Goal: Transaction & Acquisition: Purchase product/service

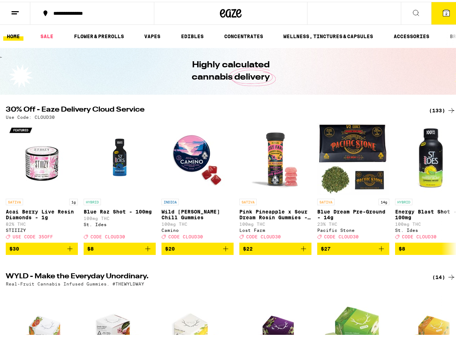
click at [430, 115] on div "Use Code: CLOUD30" at bounding box center [231, 115] width 450 height 5
click at [429, 110] on div "(133)" at bounding box center [442, 108] width 27 height 9
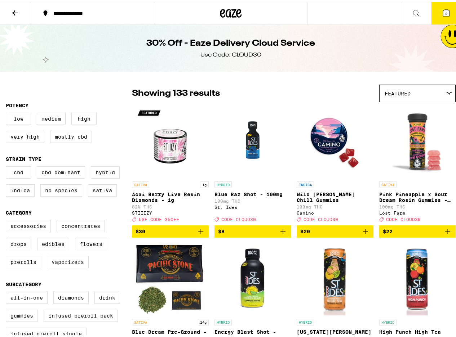
click at [64, 265] on label "Vaporizers" at bounding box center [68, 260] width 42 height 12
click at [8, 220] on input "Vaporizers" at bounding box center [7, 219] width 0 height 0
checkbox input "true"
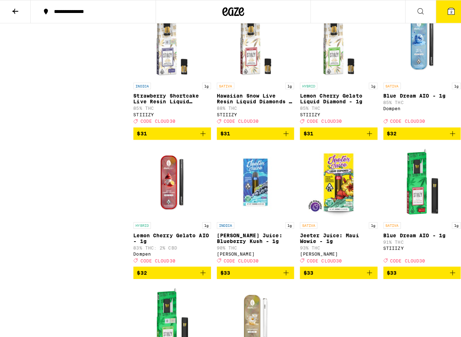
scroll to position [908, 0]
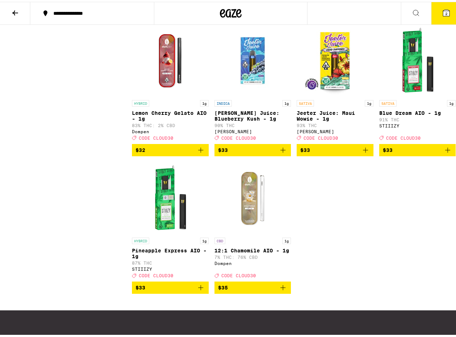
click at [336, 80] on img "Open page for Jeeter Juice: Maui Wowie - 1g from Jeeter" at bounding box center [335, 59] width 72 height 72
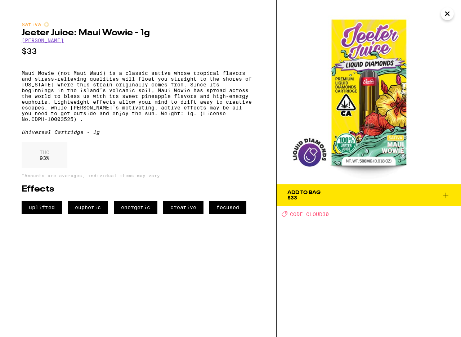
click at [449, 9] on icon "Close" at bounding box center [447, 13] width 9 height 11
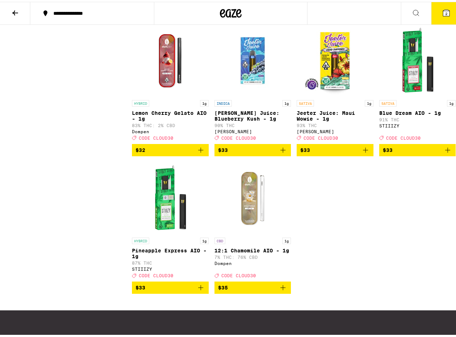
click at [420, 95] on img "Open page for Blue Dream AIO - 1g from STIIIZY" at bounding box center [417, 59] width 72 height 72
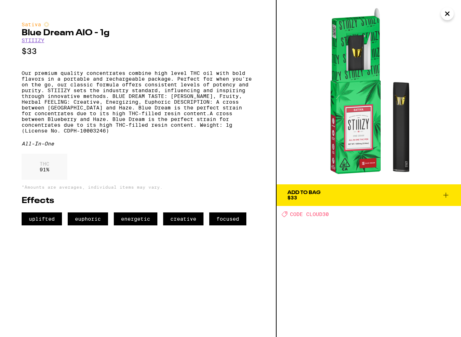
click at [415, 192] on span "Add To Bag $33" at bounding box center [368, 195] width 163 height 10
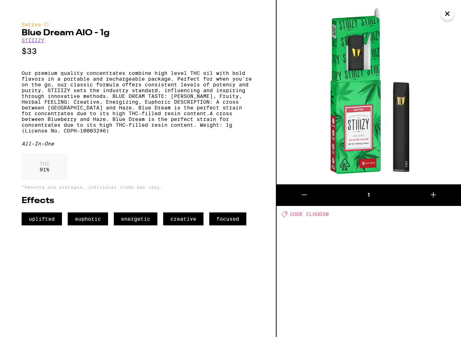
drag, startPoint x: 442, startPoint y: 16, endPoint x: 442, endPoint y: 20, distance: 4.0
click at [442, 15] on button "Close" at bounding box center [447, 13] width 13 height 13
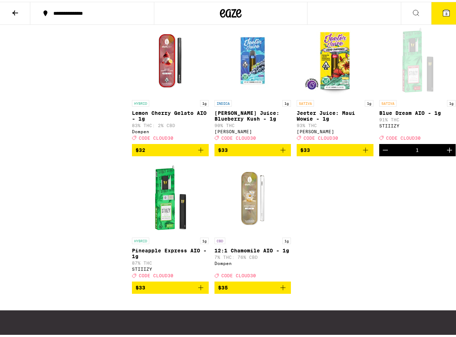
click at [443, 14] on button "3" at bounding box center [446, 11] width 30 height 22
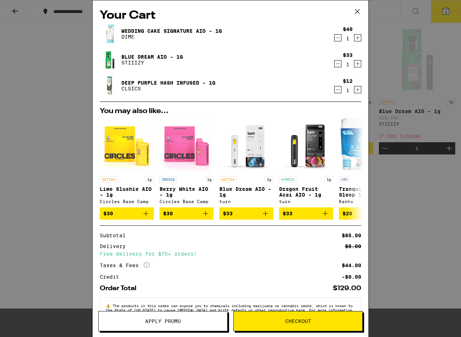
click at [335, 39] on icon "Decrement" at bounding box center [338, 37] width 6 height 9
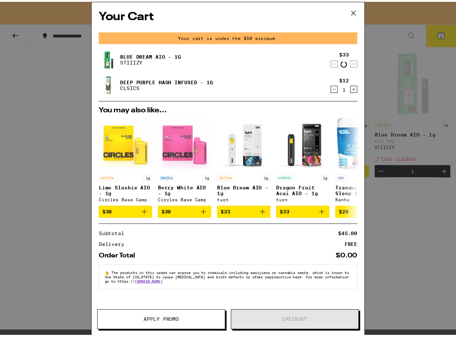
scroll to position [931, 0]
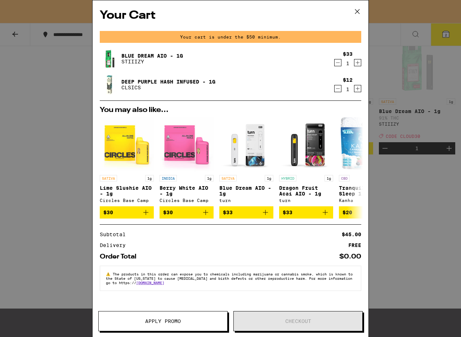
click at [336, 91] on icon "Decrement" at bounding box center [338, 88] width 6 height 9
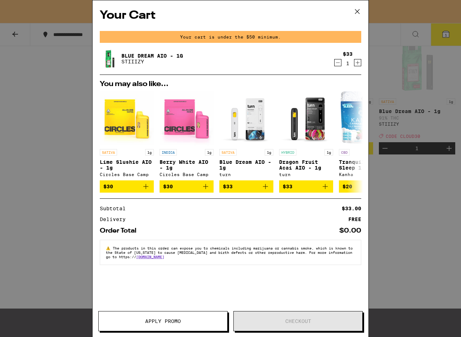
click at [421, 295] on div "Your Cart Your cart is under the $50 minimum. Blue Dream AIO - 1g STIIIZY $33 1…" at bounding box center [230, 168] width 461 height 337
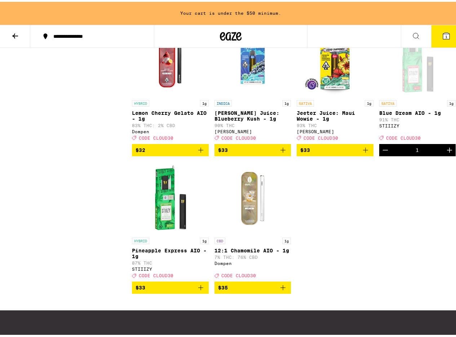
click at [173, 290] on span "$33" at bounding box center [170, 286] width 70 height 9
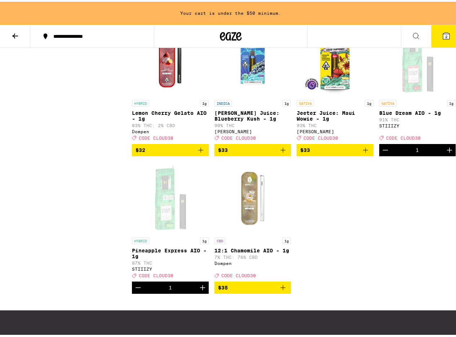
scroll to position [908, 0]
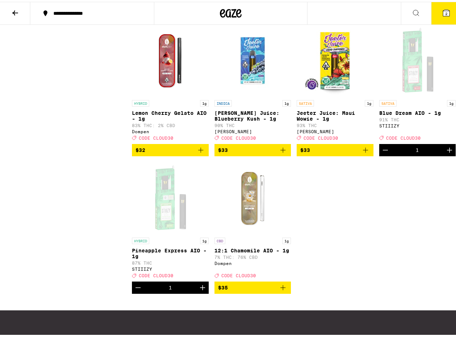
click at [442, 2] on button "2" at bounding box center [446, 11] width 30 height 22
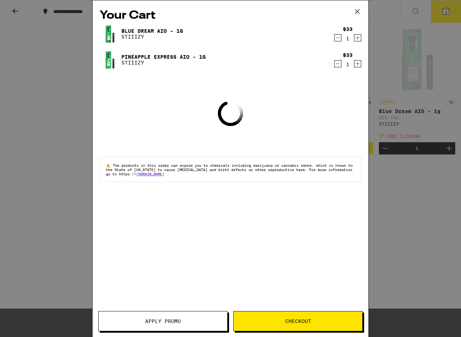
click at [158, 319] on span "Apply Promo" at bounding box center [163, 321] width 36 height 5
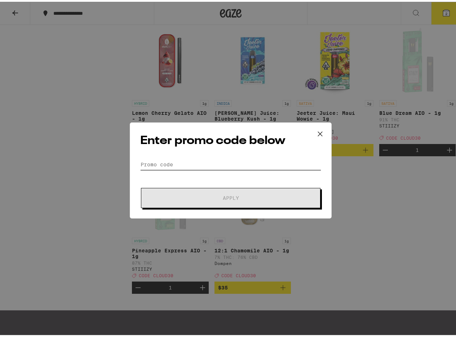
click at [216, 166] on input "Promo Code" at bounding box center [230, 162] width 181 height 11
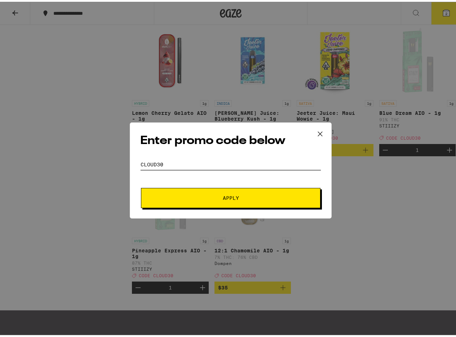
type input "cloud30"
click at [235, 197] on span "Apply" at bounding box center [231, 196] width 16 height 5
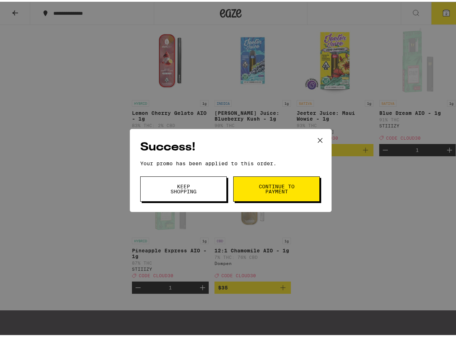
click at [267, 183] on span "Continue to payment" at bounding box center [276, 187] width 37 height 10
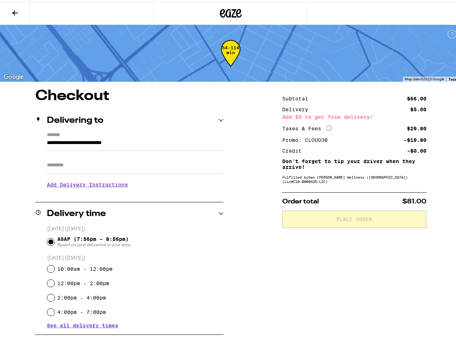
click at [233, 12] on icon at bounding box center [231, 11] width 22 height 13
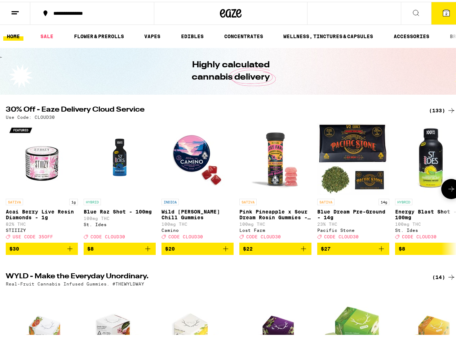
click at [441, 191] on button at bounding box center [451, 187] width 20 height 20
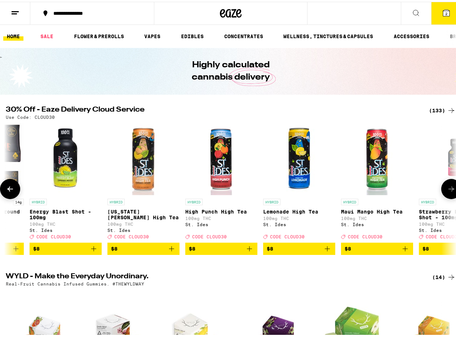
scroll to position [0, 366]
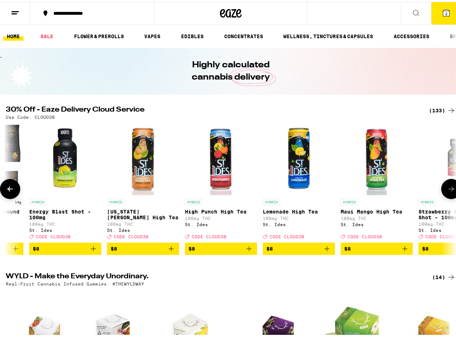
click at [441, 191] on button at bounding box center [451, 187] width 20 height 20
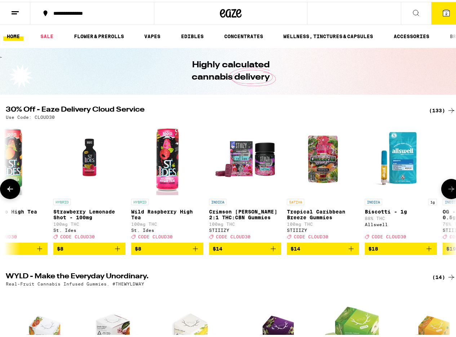
click at [441, 191] on button at bounding box center [451, 187] width 20 height 20
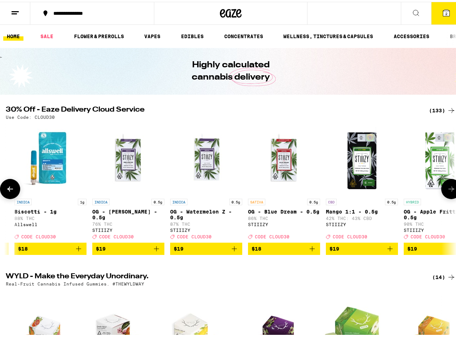
scroll to position [0, 1097]
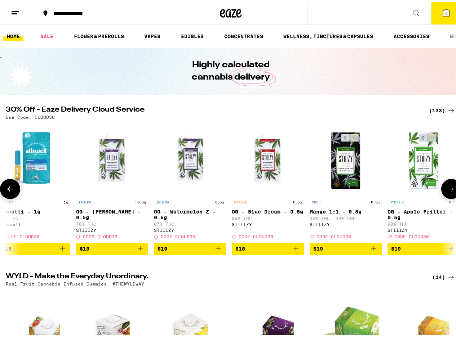
click at [7, 191] on icon at bounding box center [10, 187] width 9 height 9
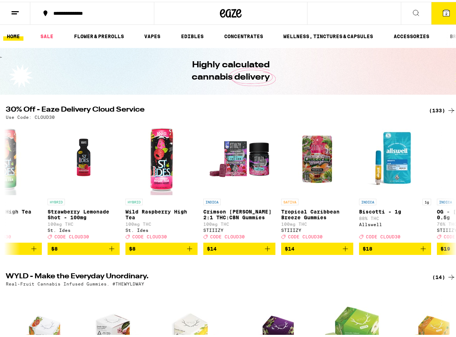
scroll to position [0, 731]
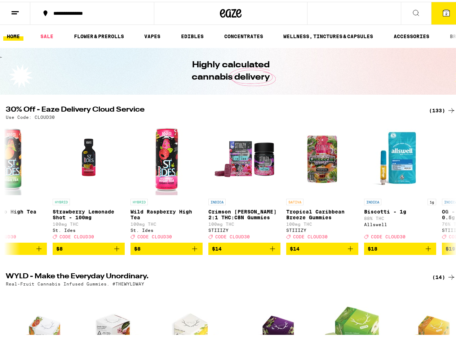
click at [437, 112] on div "(133)" at bounding box center [442, 108] width 27 height 9
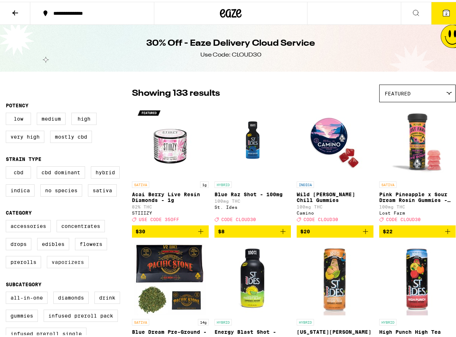
click at [66, 267] on label "Vaporizers" at bounding box center [68, 260] width 42 height 12
click at [8, 220] on input "Vaporizers" at bounding box center [7, 219] width 0 height 0
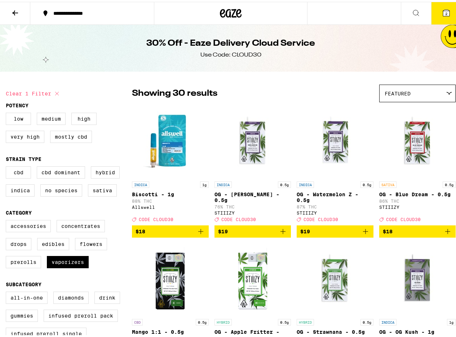
click at [168, 162] on img "Open page for Biscotti - 1g from Allswell" at bounding box center [170, 140] width 72 height 72
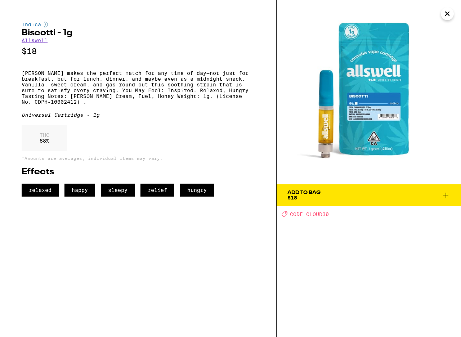
click at [354, 196] on span "Add To Bag $18" at bounding box center [368, 195] width 163 height 10
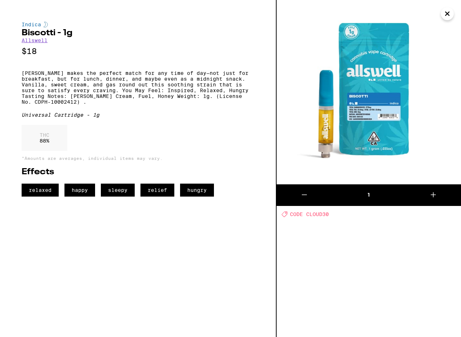
click at [450, 15] on icon "Close" at bounding box center [447, 13] width 9 height 11
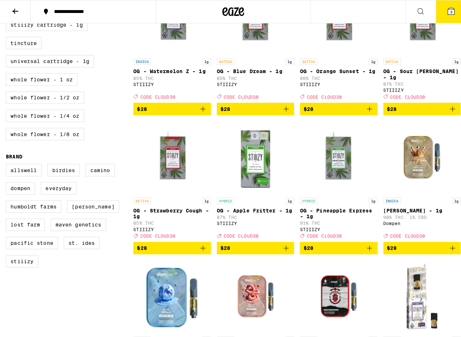
scroll to position [519, 0]
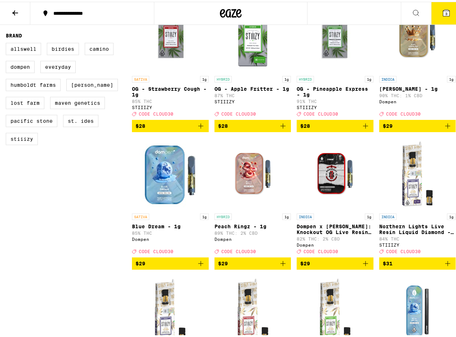
click at [172, 207] on img "Open page for Blue Dream - 1g from Dompen" at bounding box center [170, 172] width 72 height 72
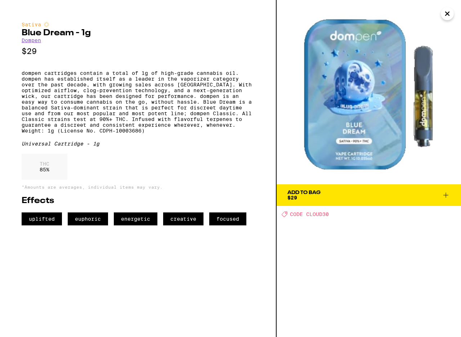
click at [357, 199] on span "Add To Bag $29" at bounding box center [368, 195] width 163 height 10
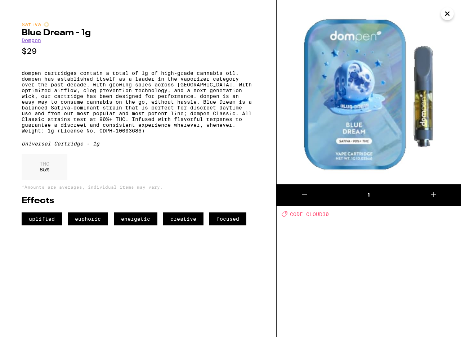
click at [455, 13] on img at bounding box center [369, 92] width 184 height 184
click at [450, 14] on icon "Close" at bounding box center [447, 13] width 9 height 11
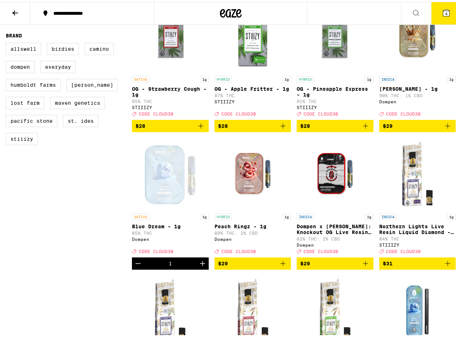
click at [444, 16] on button "4" at bounding box center [446, 11] width 30 height 22
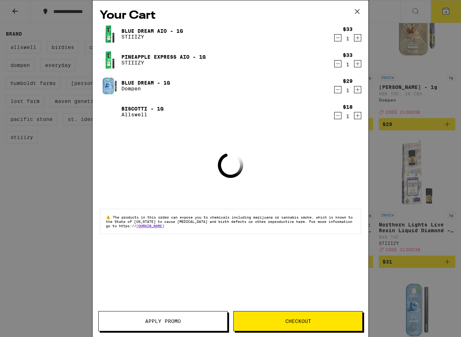
click at [335, 39] on icon "Decrement" at bounding box center [338, 37] width 6 height 9
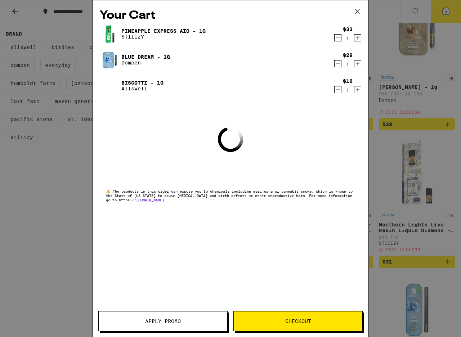
click at [339, 37] on icon "Decrement" at bounding box center [338, 37] width 6 height 9
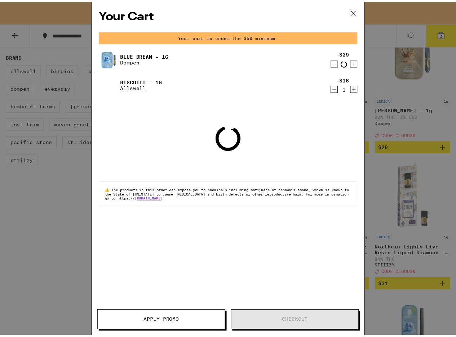
scroll to position [542, 0]
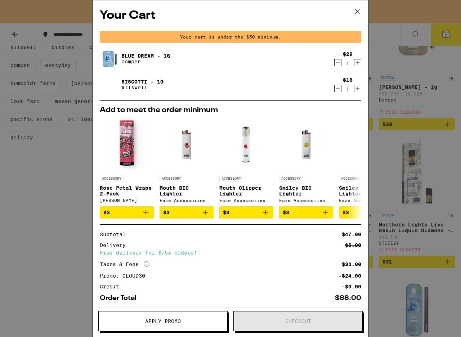
click at [336, 89] on icon "Decrement" at bounding box center [338, 89] width 4 height 0
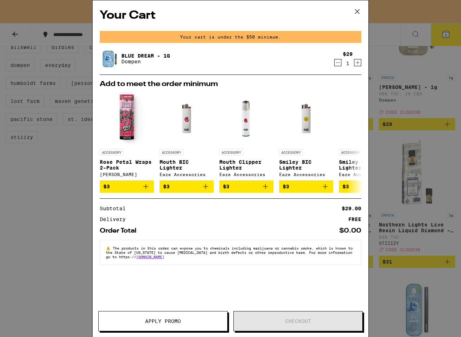
click at [393, 184] on div "Your Cart Your cart is under the $50 minimum. Blue Dream - 1g Dompen $29 1 Add …" at bounding box center [230, 168] width 461 height 337
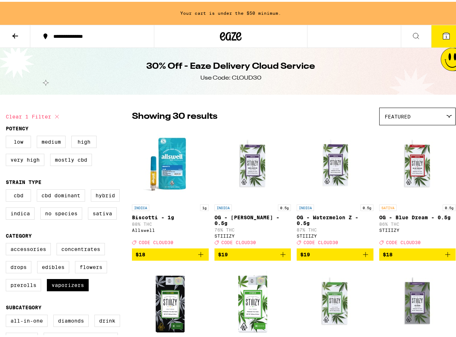
click at [442, 39] on button "1" at bounding box center [446, 34] width 30 height 22
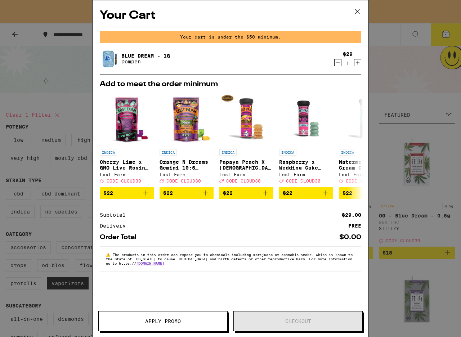
click at [339, 66] on icon "Decrement" at bounding box center [338, 62] width 6 height 9
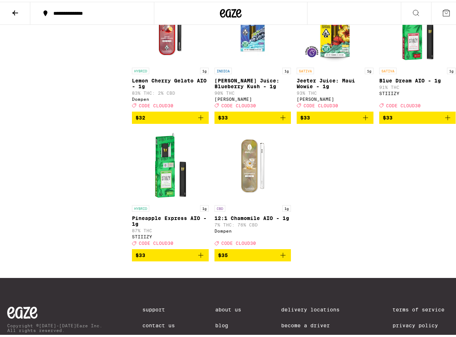
scroll to position [1029, 0]
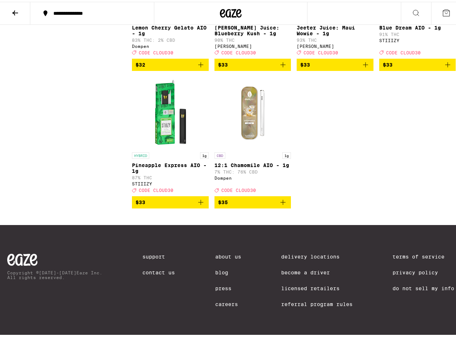
click at [150, 196] on span "$33" at bounding box center [170, 200] width 70 height 9
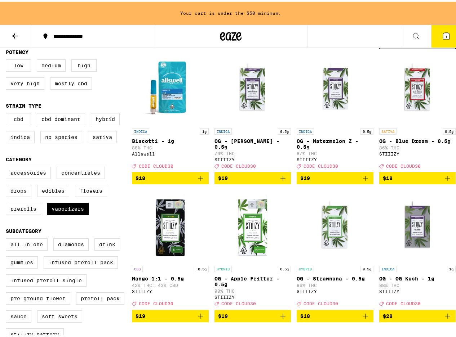
scroll to position [130, 0]
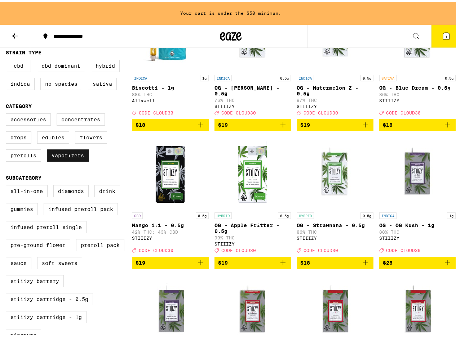
click at [65, 160] on label "Vaporizers" at bounding box center [68, 154] width 42 height 12
click at [8, 113] on input "Vaporizers" at bounding box center [7, 113] width 0 height 0
checkbox input "false"
click at [26, 160] on label "Prerolls" at bounding box center [23, 154] width 35 height 12
click at [8, 113] on input "Prerolls" at bounding box center [7, 113] width 0 height 0
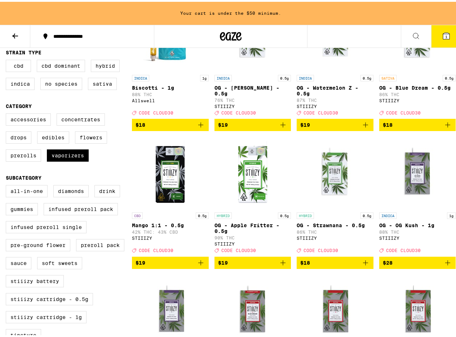
checkbox input "true"
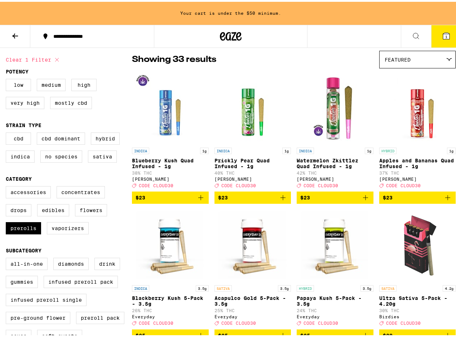
scroll to position [216, 0]
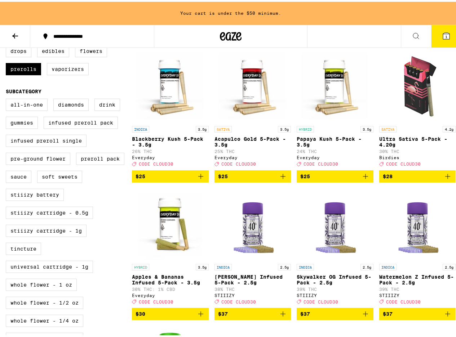
click at [406, 179] on span "$28" at bounding box center [418, 174] width 70 height 9
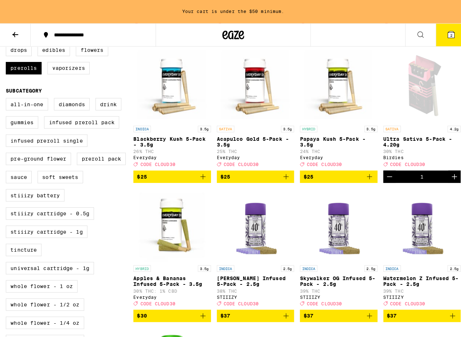
scroll to position [193, 0]
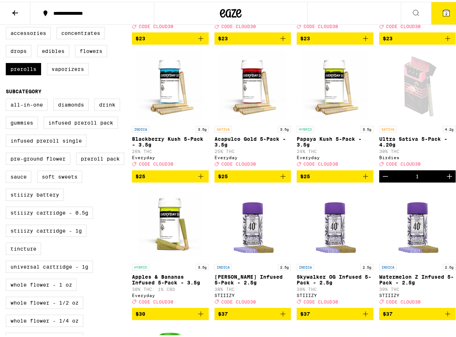
click at [447, 14] on button "2" at bounding box center [446, 11] width 30 height 22
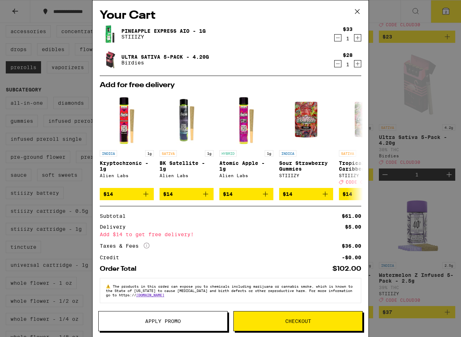
click at [192, 323] on span "Apply Promo" at bounding box center [163, 321] width 129 height 5
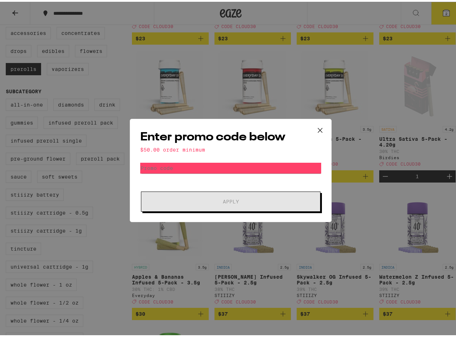
click at [232, 180] on form "Promo Code Apply" at bounding box center [230, 185] width 181 height 49
click at [321, 126] on icon at bounding box center [319, 128] width 11 height 11
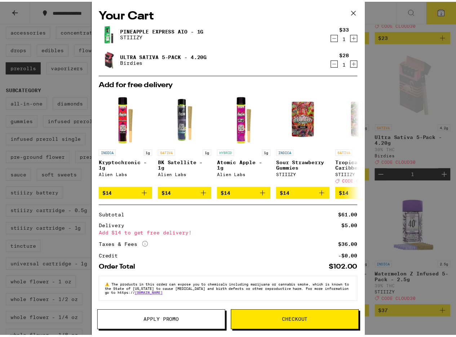
scroll to position [6, 0]
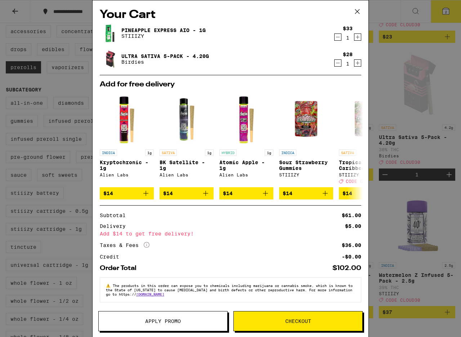
click at [193, 327] on button "Apply Promo" at bounding box center [162, 321] width 129 height 20
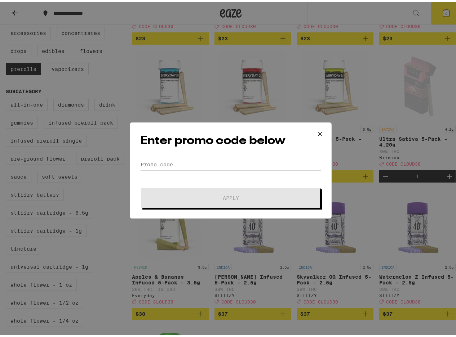
click at [197, 163] on input "Promo Code" at bounding box center [230, 162] width 181 height 11
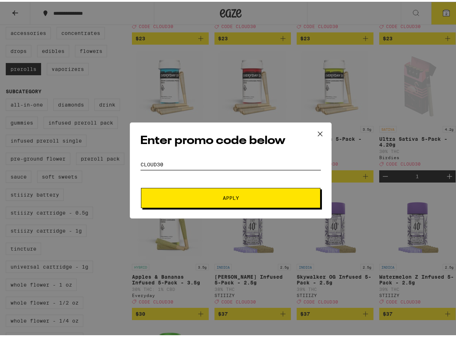
type input "cloud30"
click at [141, 186] on button "Apply" at bounding box center [230, 196] width 179 height 20
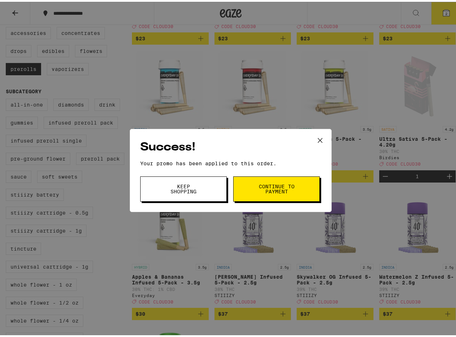
click at [258, 189] on span "Continue to payment" at bounding box center [276, 187] width 37 height 10
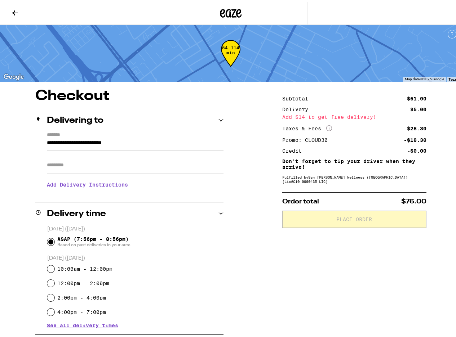
click at [232, 4] on div at bounding box center [231, 11] width 154 height 23
click at [231, 15] on icon at bounding box center [230, 11] width 11 height 9
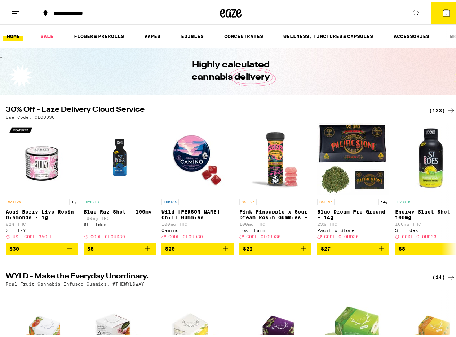
click at [449, 17] on button "2" at bounding box center [446, 11] width 30 height 22
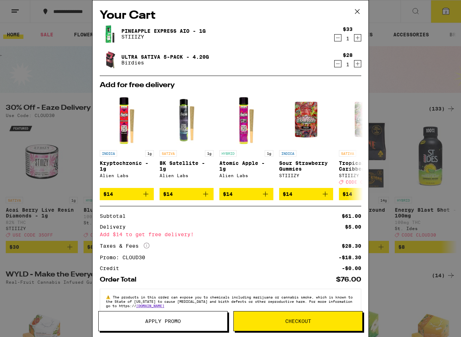
click at [336, 64] on icon "Decrement" at bounding box center [338, 64] width 4 height 0
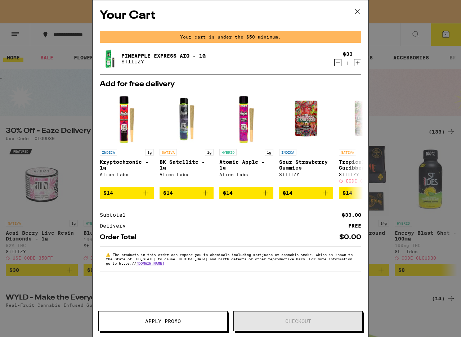
click at [406, 139] on div "Your Cart Your cart is under the $50 minimum. Pineapple Express AIO - 1g STIIIZ…" at bounding box center [230, 168] width 461 height 337
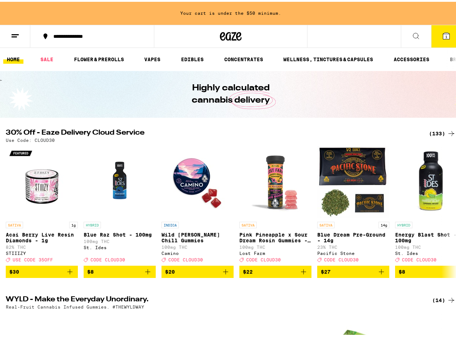
click at [442, 40] on button "1" at bounding box center [446, 34] width 30 height 22
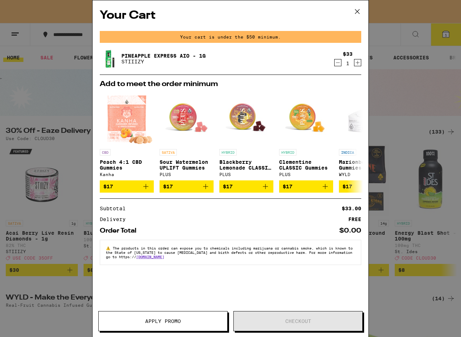
click at [387, 140] on div "Your Cart Your cart is under the $50 minimum. Pineapple Express AIO - 1g STIIIZ…" at bounding box center [230, 168] width 461 height 337
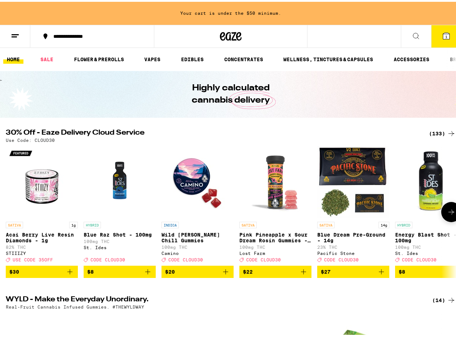
click at [40, 201] on img "Open page for Acai Berry Live Resin Diamonds - 1g from STIIIZY" at bounding box center [42, 180] width 72 height 72
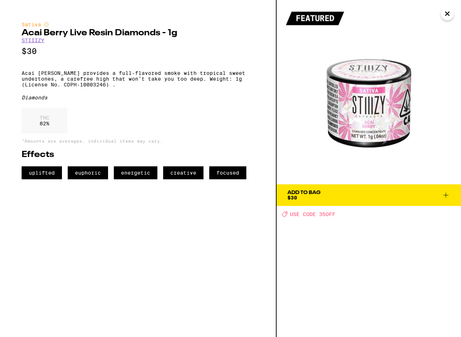
drag, startPoint x: 112, startPoint y: 119, endPoint x: 98, endPoint y: 128, distance: 16.1
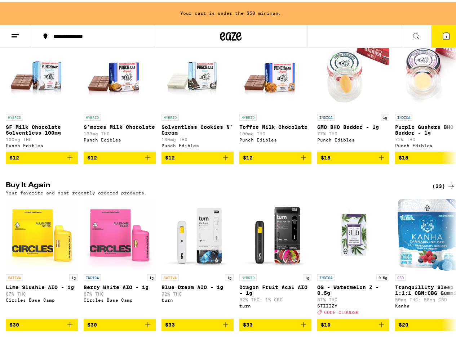
scroll to position [562, 0]
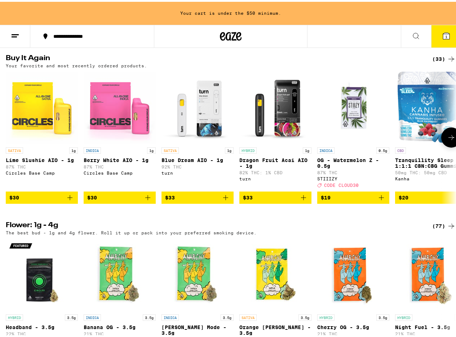
click at [447, 140] on icon at bounding box center [451, 135] width 9 height 9
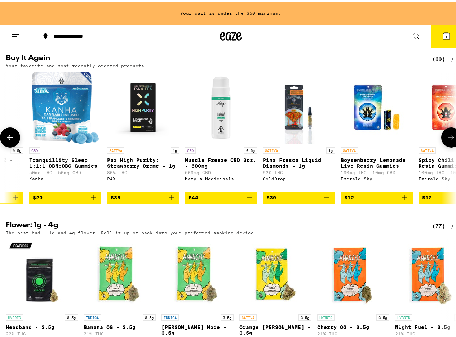
click at [447, 140] on icon at bounding box center [451, 135] width 9 height 9
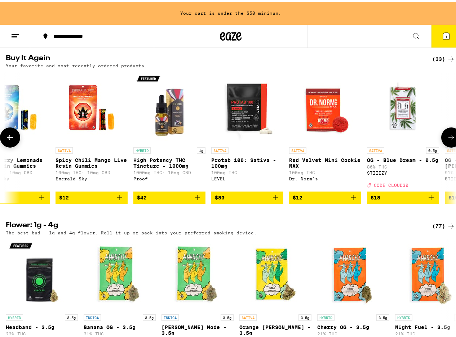
scroll to position [0, 731]
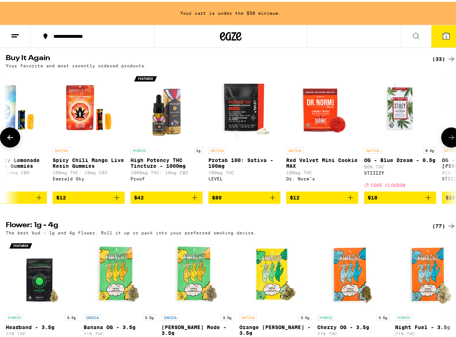
click at [447, 140] on icon at bounding box center [451, 135] width 9 height 9
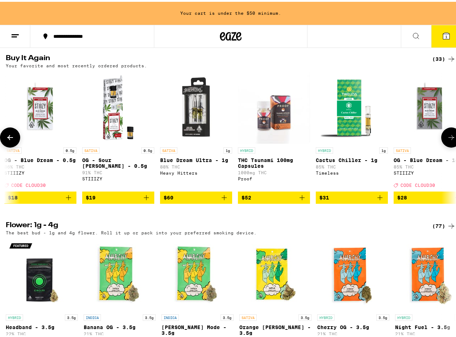
scroll to position [0, 1097]
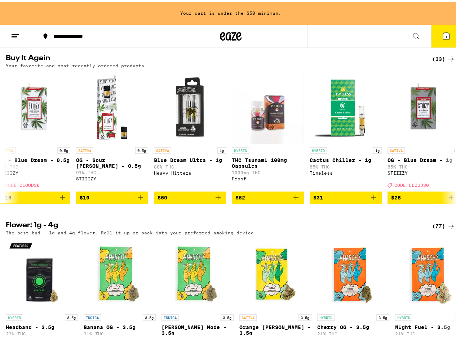
click at [442, 35] on icon at bounding box center [446, 34] width 9 height 9
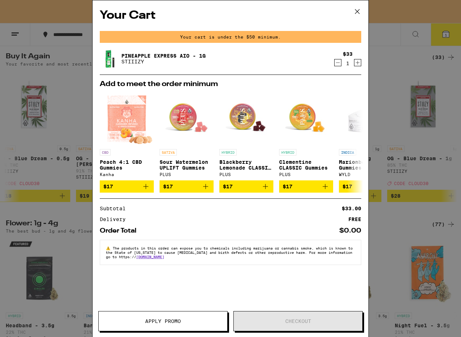
click at [408, 69] on div "Your Cart Your cart is under the $50 minimum. Pineapple Express AIO - 1g STIIIZ…" at bounding box center [230, 168] width 461 height 337
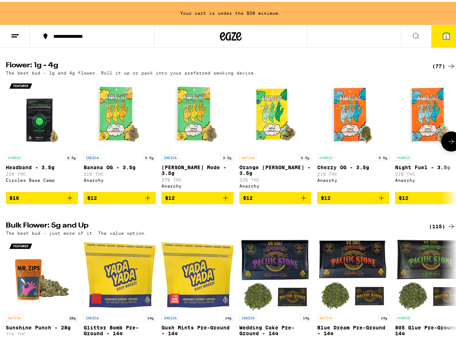
scroll to position [735, 0]
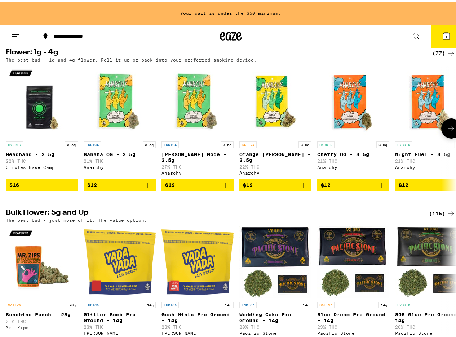
click at [447, 131] on icon at bounding box center [451, 126] width 9 height 9
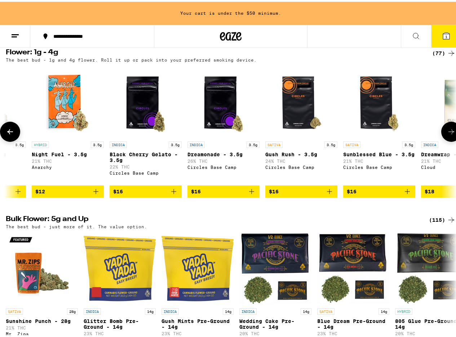
scroll to position [0, 366]
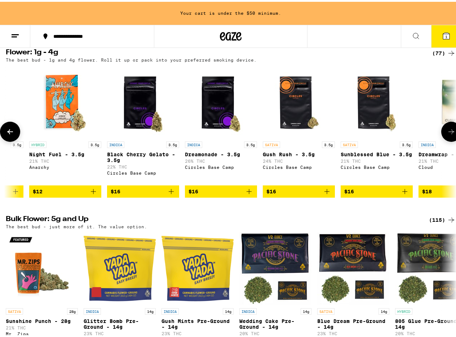
click at [447, 134] on icon at bounding box center [451, 130] width 9 height 9
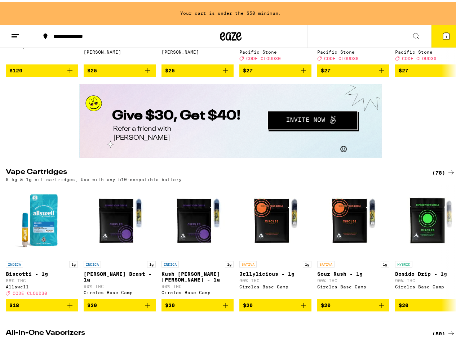
scroll to position [1081, 0]
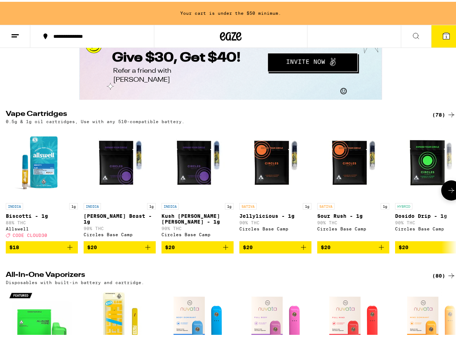
click at [452, 199] on button at bounding box center [451, 189] width 20 height 20
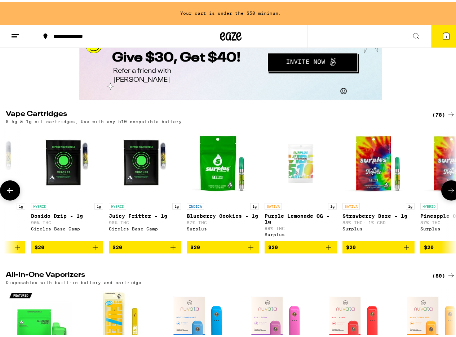
scroll to position [0, 366]
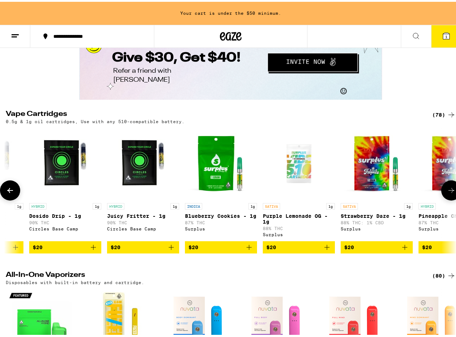
click at [452, 199] on button at bounding box center [451, 189] width 20 height 20
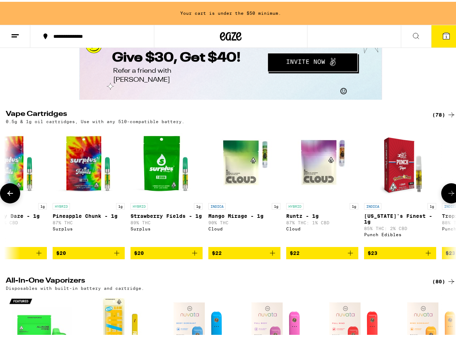
click at [452, 202] on button at bounding box center [451, 192] width 20 height 20
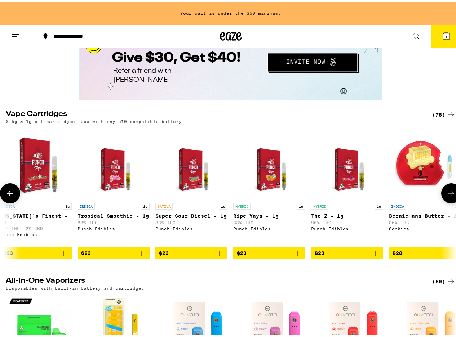
scroll to position [0, 1097]
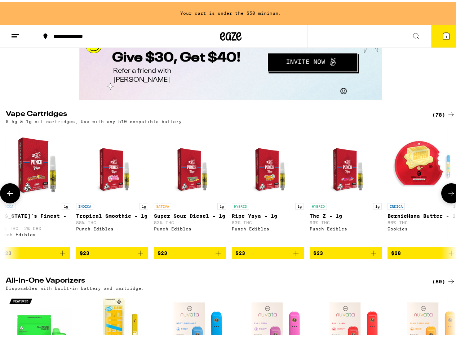
click at [447, 196] on icon at bounding box center [451, 191] width 9 height 9
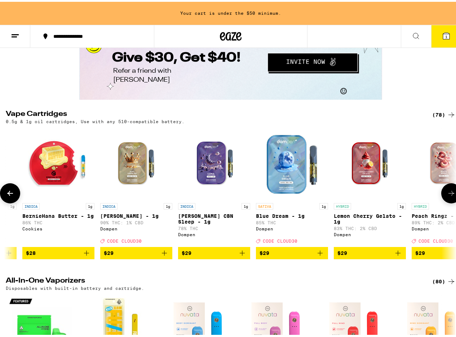
scroll to position [0, 1462]
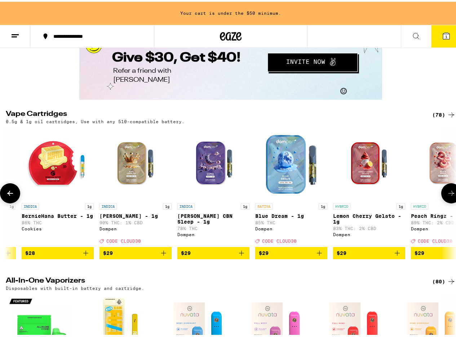
click at [447, 202] on button at bounding box center [451, 192] width 20 height 20
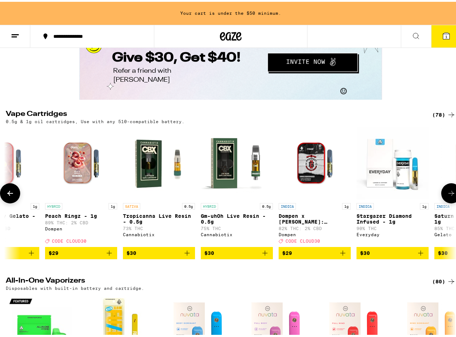
click at [447, 202] on button at bounding box center [451, 192] width 20 height 20
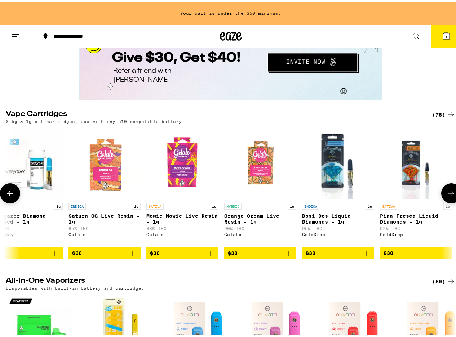
click at [447, 202] on button at bounding box center [451, 192] width 20 height 20
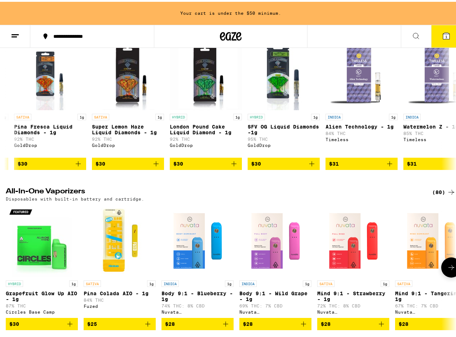
scroll to position [1297, 0]
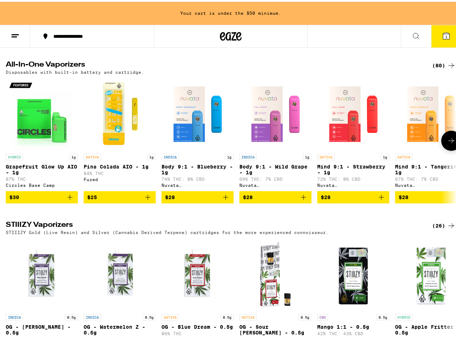
click at [447, 143] on icon at bounding box center [451, 139] width 9 height 9
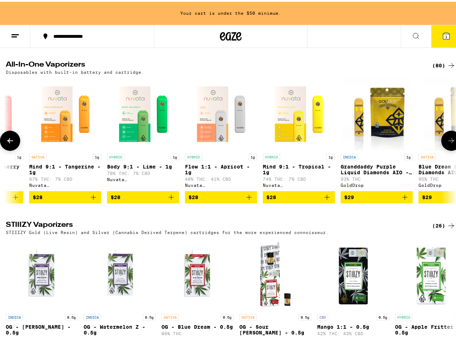
click at [447, 143] on icon at bounding box center [451, 139] width 9 height 9
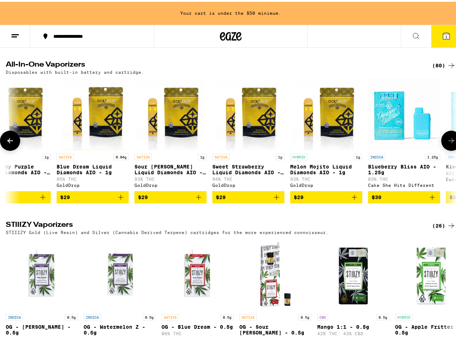
scroll to position [0, 731]
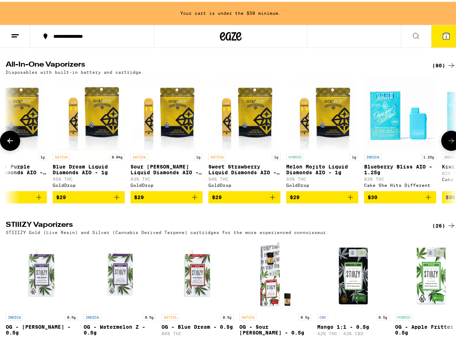
click at [447, 143] on icon at bounding box center [451, 139] width 9 height 9
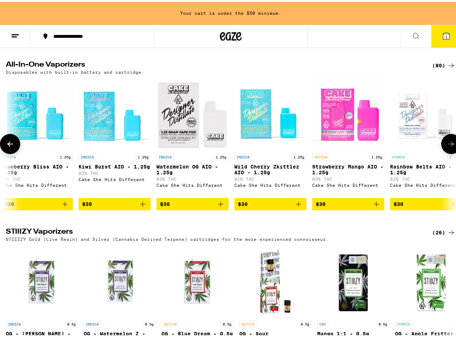
scroll to position [0, 1097]
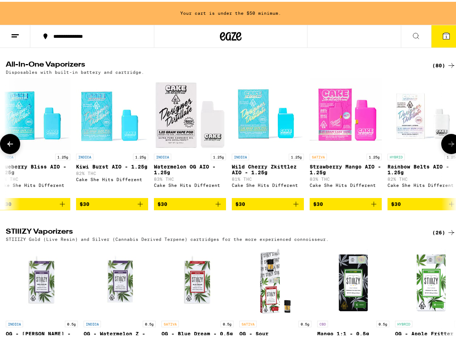
click at [447, 147] on icon at bounding box center [451, 142] width 9 height 9
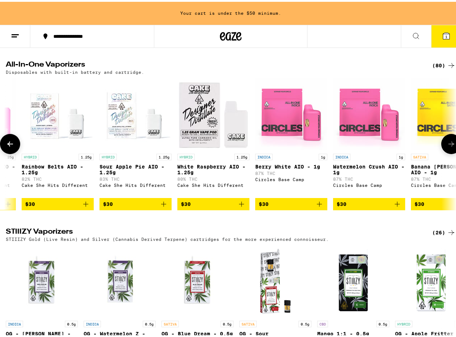
click at [447, 147] on icon at bounding box center [451, 142] width 9 height 9
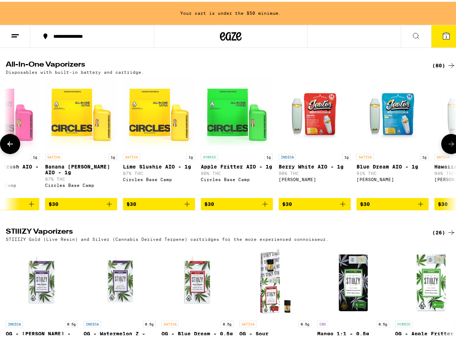
click at [447, 147] on icon at bounding box center [451, 142] width 9 height 9
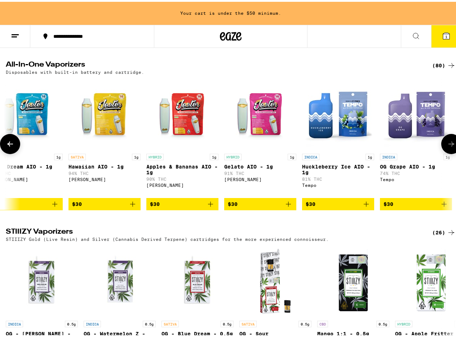
click at [447, 147] on icon at bounding box center [451, 142] width 9 height 9
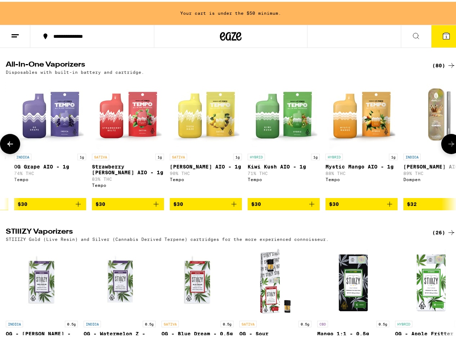
click at [447, 147] on icon at bounding box center [451, 142] width 9 height 9
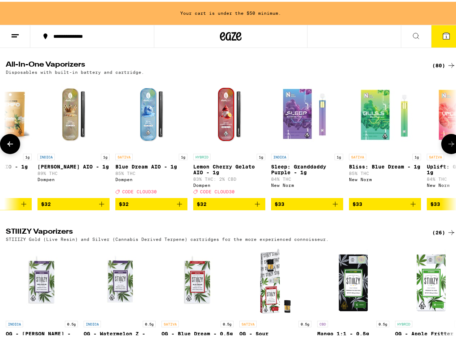
click at [447, 147] on icon at bounding box center [451, 142] width 9 height 9
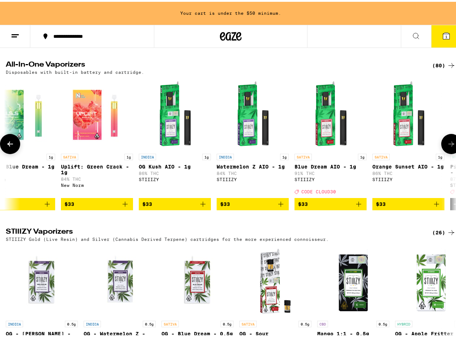
click at [447, 147] on icon at bounding box center [451, 142] width 9 height 9
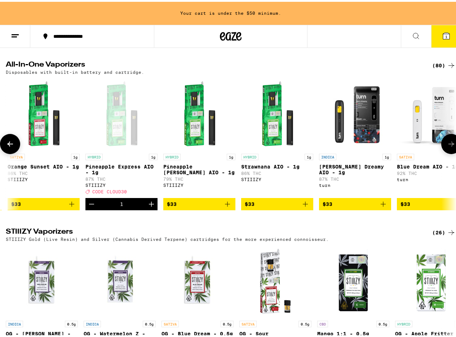
scroll to position [0, 3656]
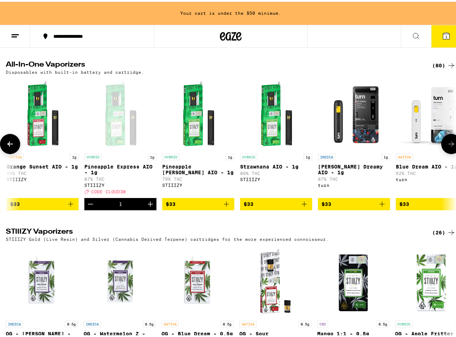
click at [447, 147] on icon at bounding box center [451, 142] width 9 height 9
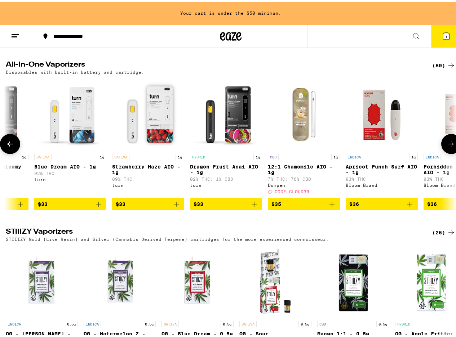
scroll to position [0, 4022]
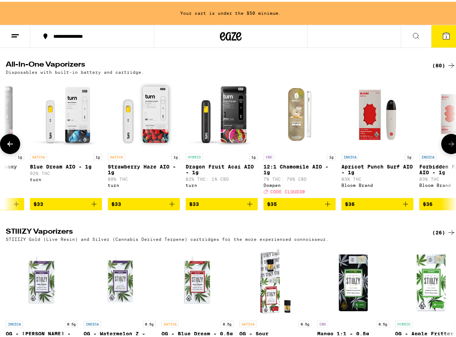
click at [447, 147] on icon at bounding box center [451, 142] width 9 height 9
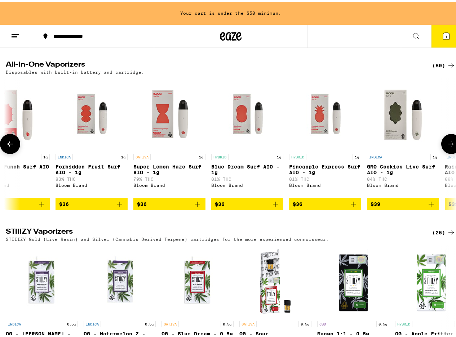
click at [447, 147] on icon at bounding box center [451, 142] width 9 height 9
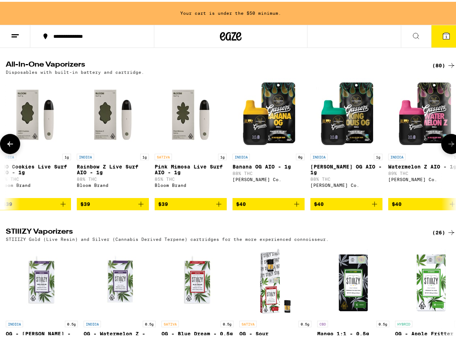
click at [447, 147] on icon at bounding box center [451, 142] width 9 height 9
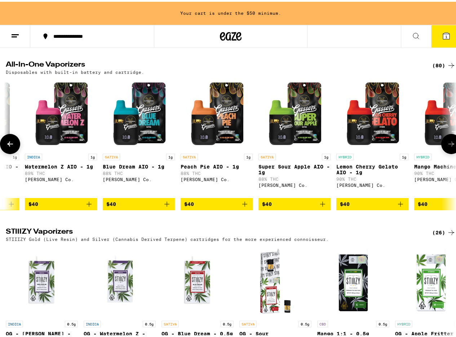
scroll to position [0, 5118]
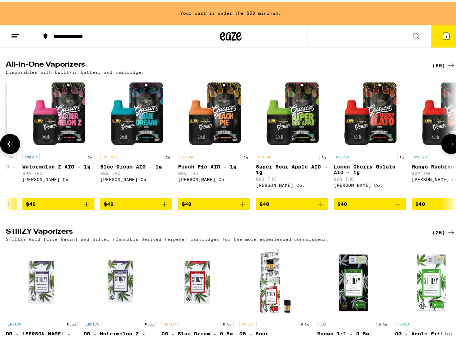
click at [447, 147] on icon at bounding box center [451, 142] width 9 height 9
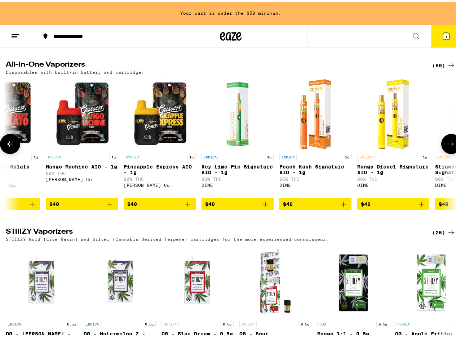
click at [447, 147] on icon at bounding box center [451, 142] width 9 height 9
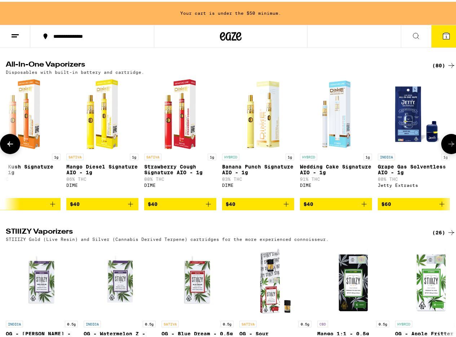
scroll to position [0, 5780]
click at [8, 147] on icon at bounding box center [10, 142] width 9 height 9
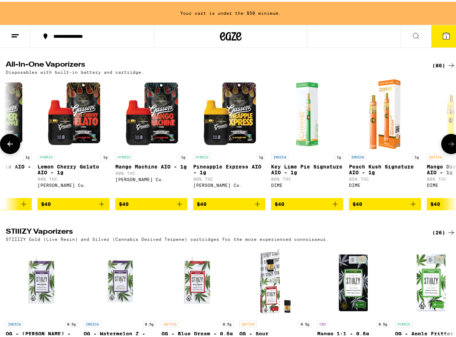
click at [8, 147] on icon at bounding box center [10, 142] width 9 height 9
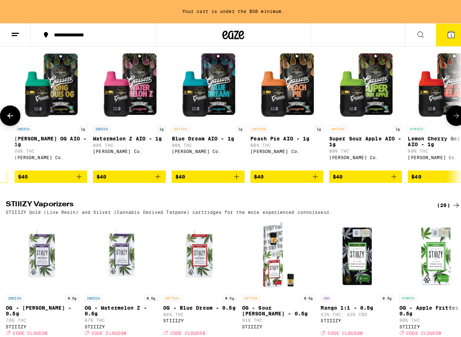
scroll to position [1289, 0]
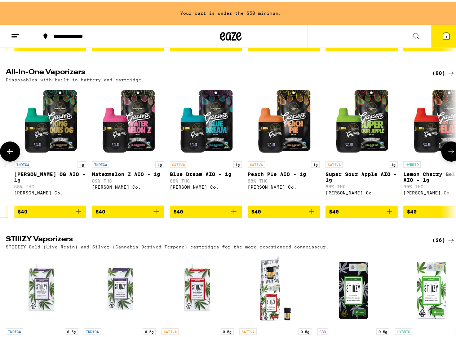
click at [421, 145] on img "Open page for Lemon Cherry Gelato AIO - 1g from Claybourne Co." at bounding box center [439, 120] width 72 height 72
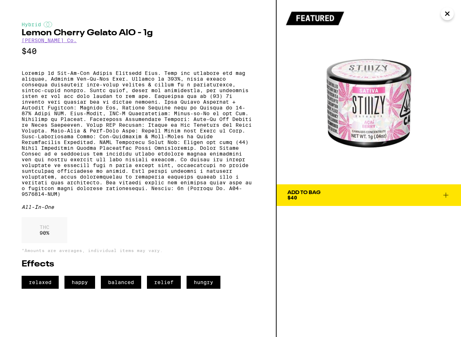
drag, startPoint x: 271, startPoint y: 233, endPoint x: 266, endPoint y: 232, distance: 5.1
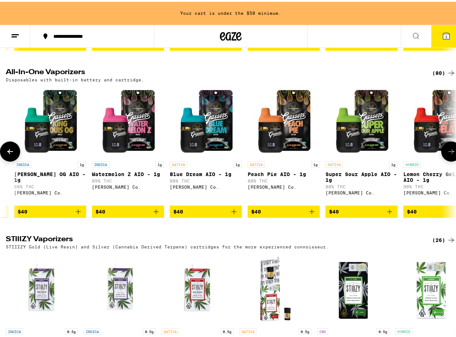
click at [448, 156] on img "Open page for Lemon Cherry Gelato AIO - 1g from Claybourne Co." at bounding box center [439, 120] width 72 height 72
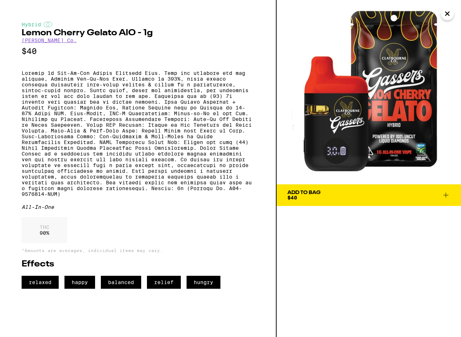
click at [316, 198] on div "Add To Bag $40" at bounding box center [303, 195] width 33 height 10
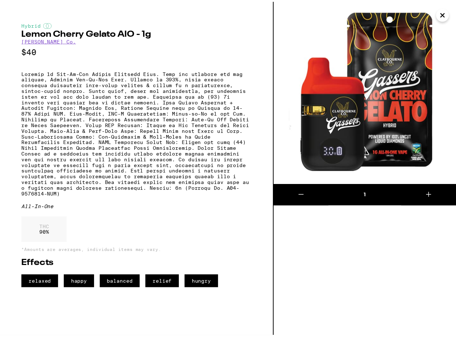
scroll to position [1266, 0]
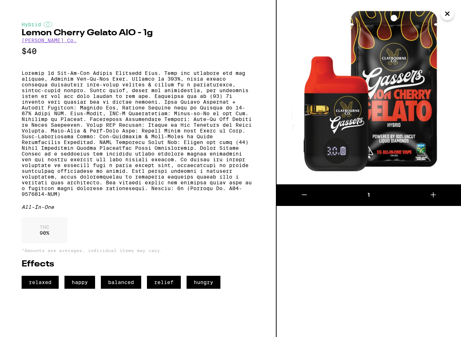
drag, startPoint x: 445, startPoint y: 9, endPoint x: 447, endPoint y: 16, distance: 7.1
click at [445, 9] on icon "Close" at bounding box center [447, 13] width 9 height 11
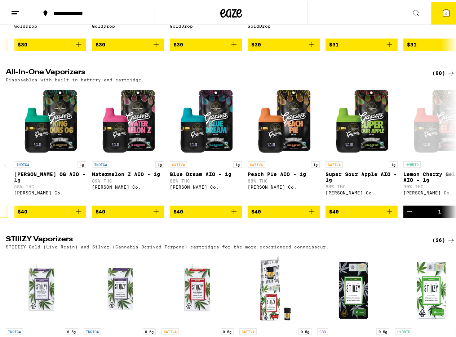
click at [448, 14] on button "2" at bounding box center [446, 11] width 30 height 22
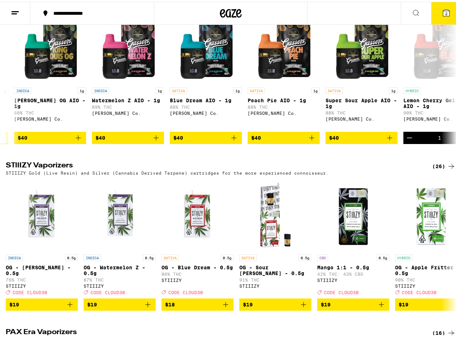
scroll to position [1192, 0]
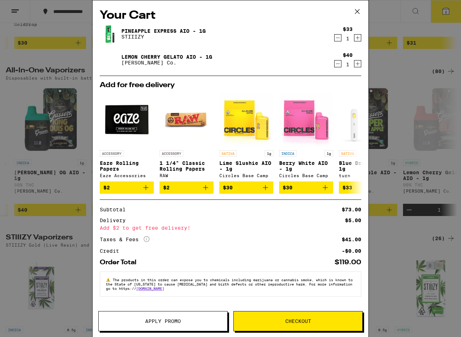
click at [184, 327] on button "Apply Promo" at bounding box center [162, 321] width 129 height 20
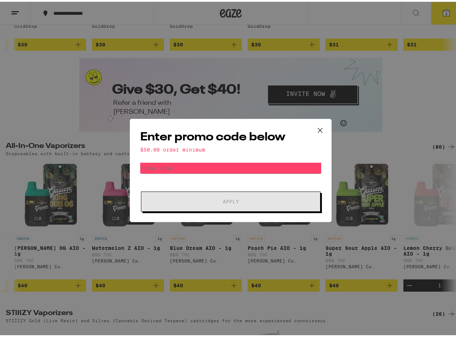
click at [309, 130] on button at bounding box center [320, 128] width 22 height 23
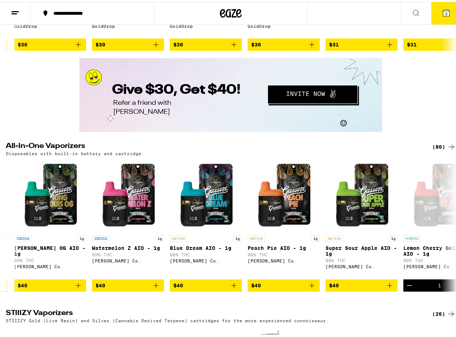
drag, startPoint x: 437, startPoint y: 8, endPoint x: 425, endPoint y: 39, distance: 33.2
click at [442, 8] on icon at bounding box center [446, 11] width 9 height 9
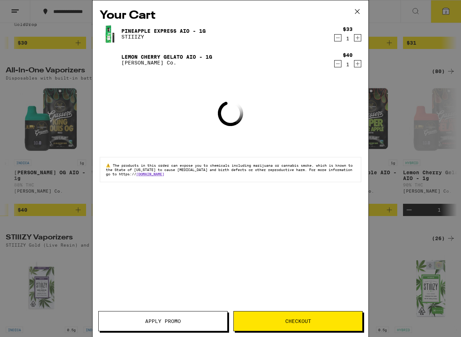
click at [176, 317] on button "Apply Promo" at bounding box center [162, 321] width 129 height 20
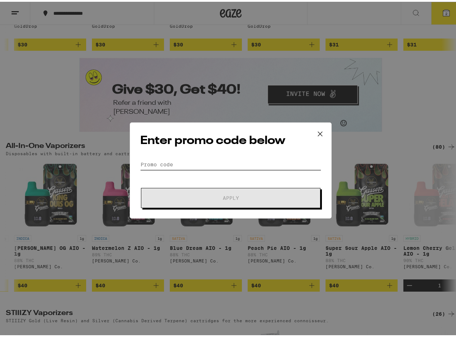
click at [225, 161] on input "Promo Code" at bounding box center [230, 162] width 181 height 11
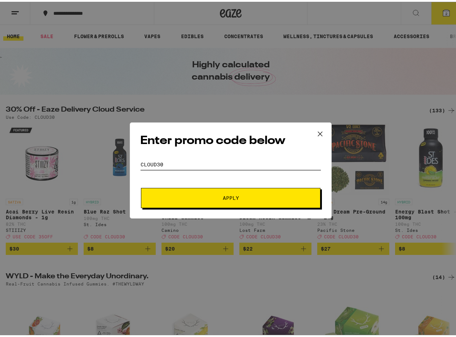
type input "cloud30"
click at [141, 186] on button "Apply" at bounding box center [230, 196] width 179 height 20
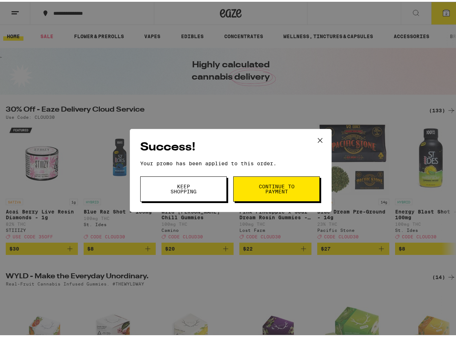
click at [265, 189] on span "Continue to payment" at bounding box center [276, 187] width 37 height 10
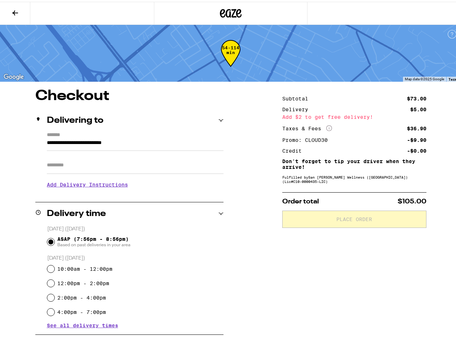
click at [25, 12] on button at bounding box center [15, 11] width 30 height 23
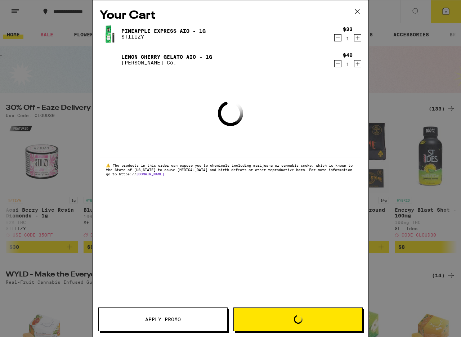
drag, startPoint x: 336, startPoint y: 37, endPoint x: 341, endPoint y: 52, distance: 15.5
click at [336, 37] on icon "Decrement" at bounding box center [338, 37] width 6 height 9
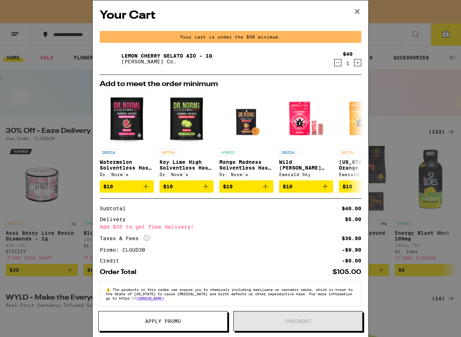
click at [335, 62] on icon "Decrement" at bounding box center [338, 62] width 6 height 9
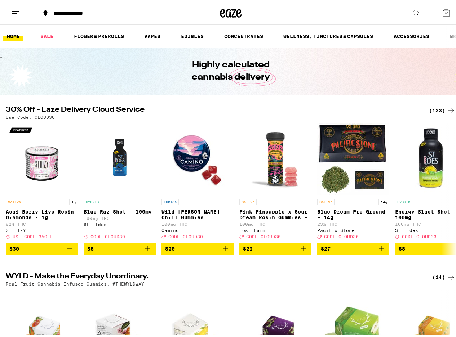
click at [405, 107] on div "Your Cart Add to meet the order minimum INDICA Watermelon Solventless Hash Gumm…" at bounding box center [230, 168] width 461 height 337
click at [442, 106] on div "Your Cart Add to meet the order minimum INDICA Watermelon Solventless Hash Gumm…" at bounding box center [230, 168] width 461 height 337
click at [430, 108] on div "(133)" at bounding box center [442, 108] width 27 height 9
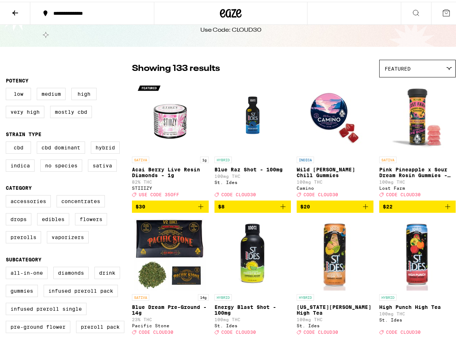
scroll to position [43, 0]
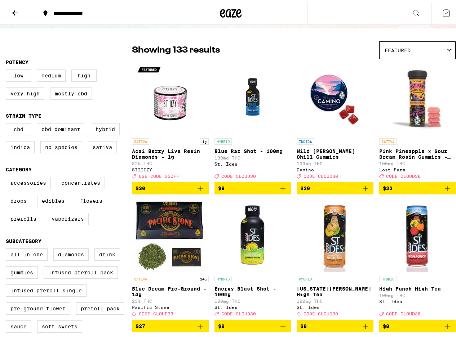
click at [62, 223] on label "Vaporizers" at bounding box center [68, 217] width 42 height 12
click at [8, 176] on input "Vaporizers" at bounding box center [7, 176] width 0 height 0
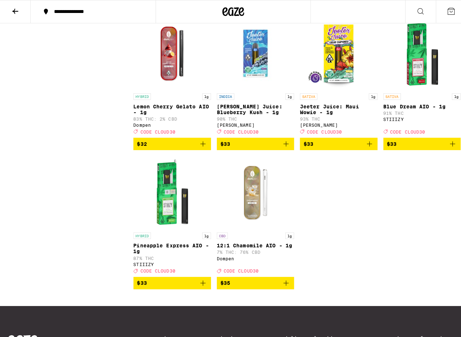
scroll to position [951, 0]
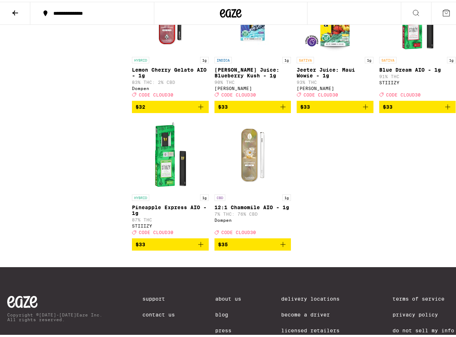
click at [179, 189] on img "Open page for Pineapple Express AIO - 1g from STIIIZY" at bounding box center [170, 153] width 72 height 72
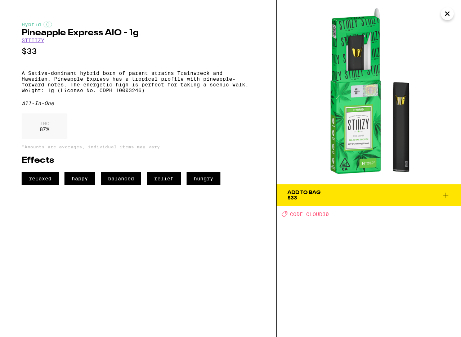
click at [324, 198] on span "Add To Bag $33" at bounding box center [368, 195] width 163 height 10
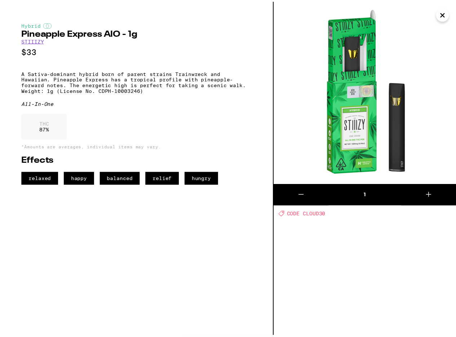
scroll to position [974, 0]
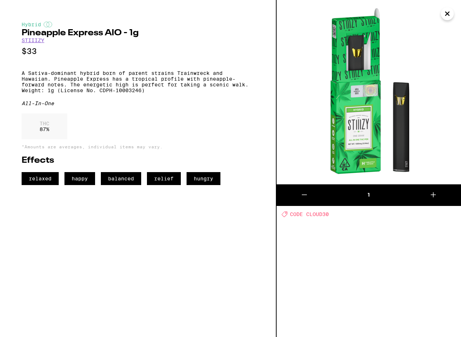
click at [441, 15] on button "Close" at bounding box center [447, 13] width 13 height 13
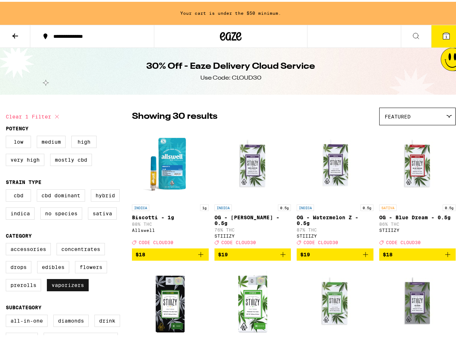
click at [66, 290] on label "Vaporizers" at bounding box center [68, 283] width 42 height 12
click at [8, 243] on input "Vaporizers" at bounding box center [7, 242] width 0 height 0
checkbox input "false"
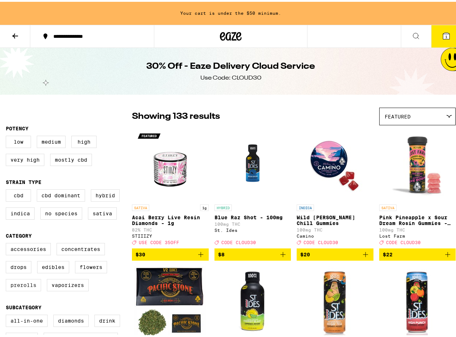
click at [29, 290] on label "Prerolls" at bounding box center [23, 283] width 35 height 12
click at [8, 243] on input "Prerolls" at bounding box center [7, 242] width 0 height 0
checkbox input "true"
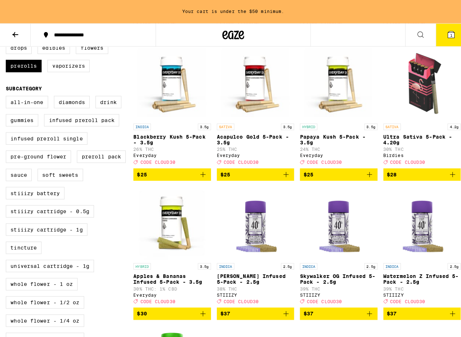
scroll to position [216, 0]
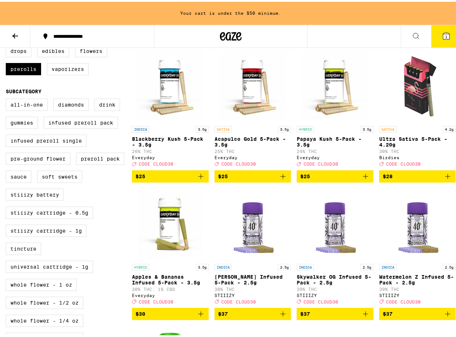
click at [412, 115] on img "Open page for Ultra Sativa 5-Pack - 4.20g from Birdies" at bounding box center [417, 85] width 72 height 72
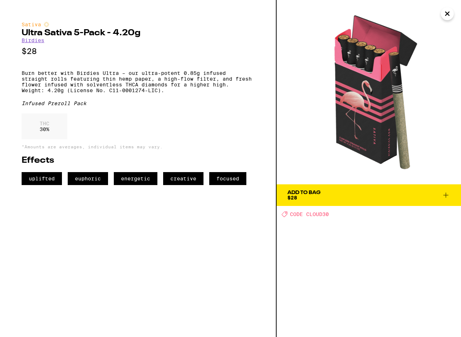
click at [341, 195] on span "Add To Bag $28" at bounding box center [368, 195] width 163 height 10
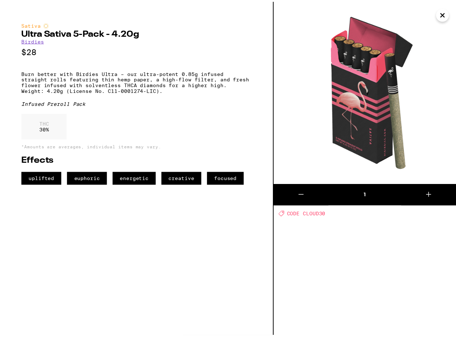
scroll to position [193, 0]
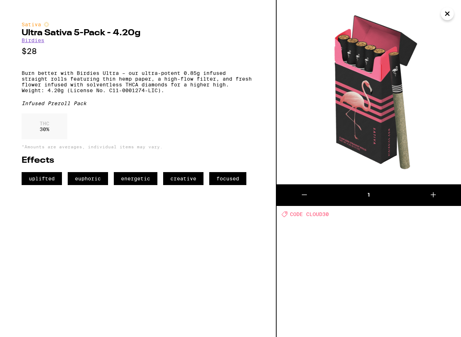
click at [441, 21] on img at bounding box center [369, 92] width 184 height 184
drag, startPoint x: 444, startPoint y: 15, endPoint x: 444, endPoint y: 19, distance: 3.7
click at [444, 15] on icon "Close" at bounding box center [447, 13] width 9 height 11
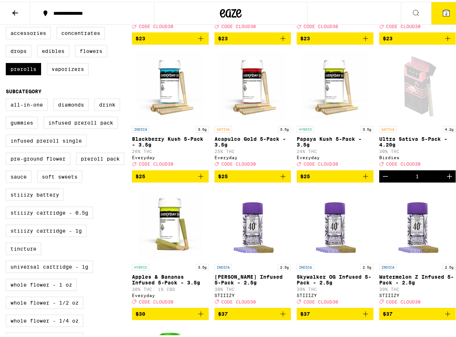
click at [440, 18] on button "2" at bounding box center [446, 11] width 30 height 22
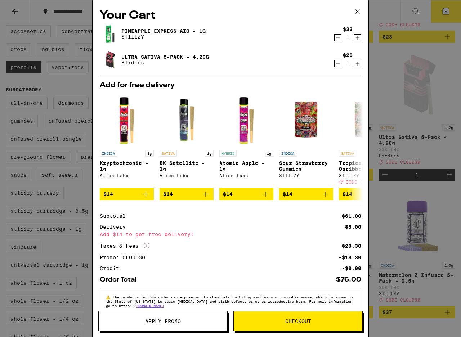
click at [174, 322] on span "Apply Promo" at bounding box center [163, 321] width 36 height 5
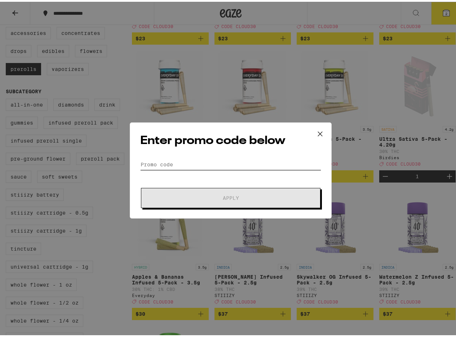
click at [216, 163] on input "Promo Code" at bounding box center [230, 162] width 181 height 11
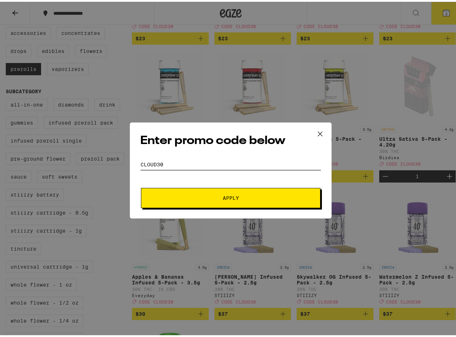
type input "cloud30"
click at [141, 186] on button "Apply" at bounding box center [230, 196] width 179 height 20
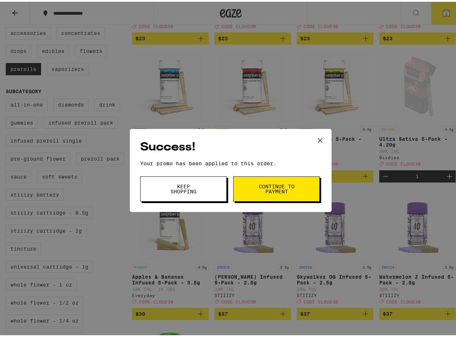
click at [272, 185] on span "Continue to payment" at bounding box center [276, 187] width 37 height 10
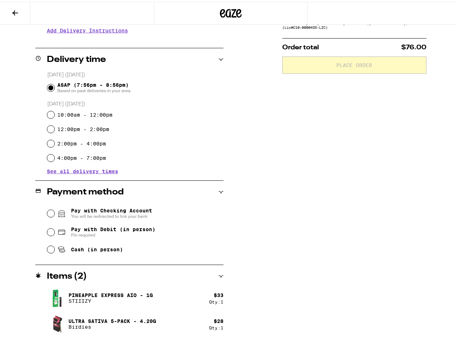
scroll to position [156, 0]
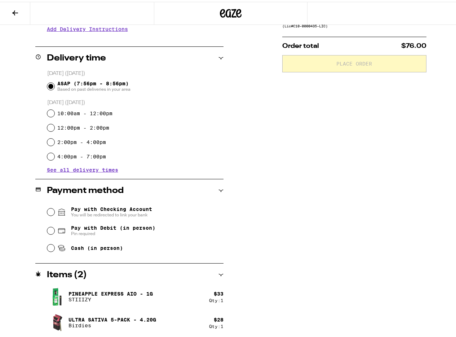
click at [54, 214] on div "Pay with Checking Account You will be redirected to link your bank" at bounding box center [135, 210] width 176 height 19
click at [53, 213] on div "Pay with Checking Account You will be redirected to link your bank" at bounding box center [135, 210] width 176 height 19
click at [49, 210] on input "Pay with Checking Account You will be redirected to link your bank" at bounding box center [50, 210] width 7 height 7
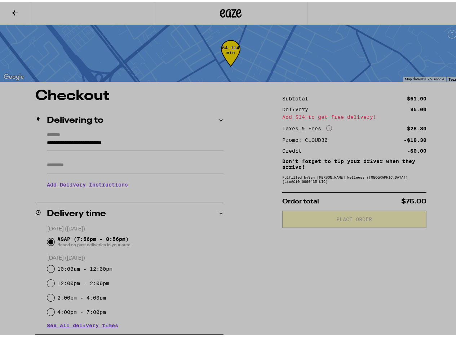
scroll to position [86, 0]
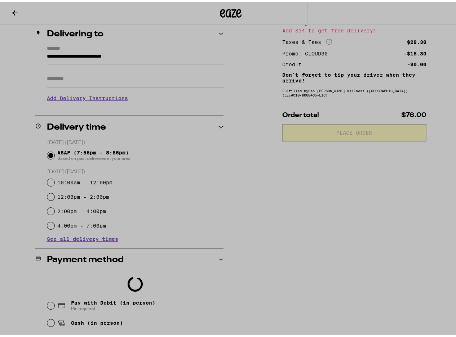
click at [201, 19] on div at bounding box center [230, 168] width 461 height 337
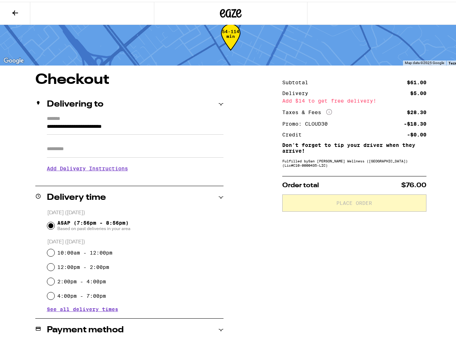
scroll to position [0, 0]
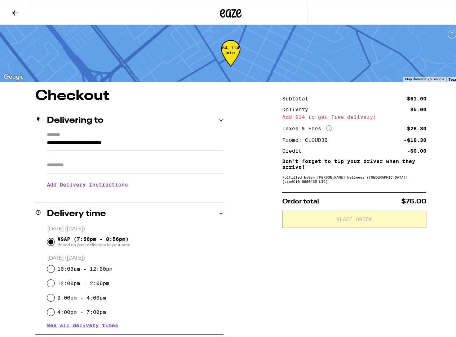
click at [228, 13] on icon at bounding box center [230, 11] width 11 height 9
